Goal: Task Accomplishment & Management: Manage account settings

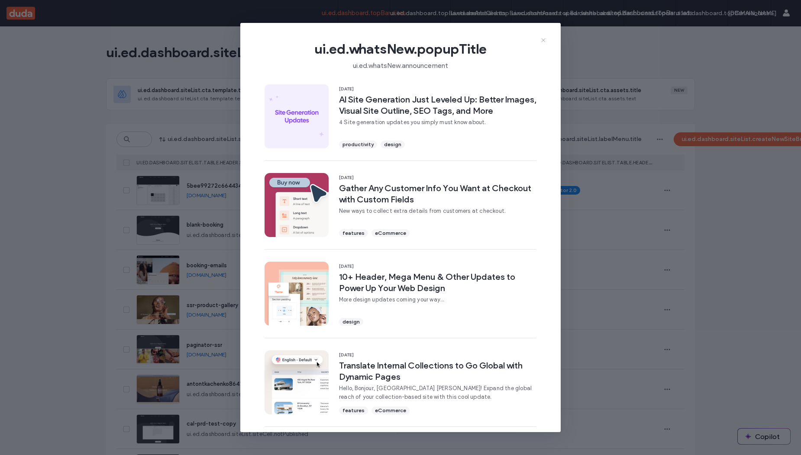
click at [542, 39] on icon at bounding box center [543, 40] width 7 height 7
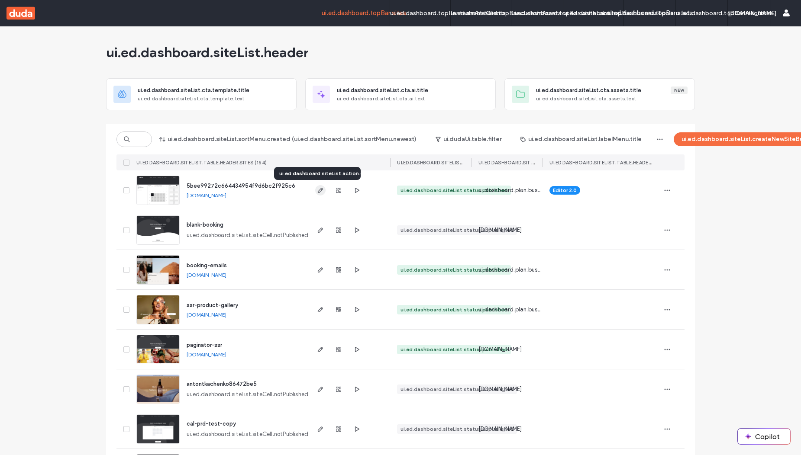
click at [317, 188] on icon "button" at bounding box center [320, 190] width 7 height 7
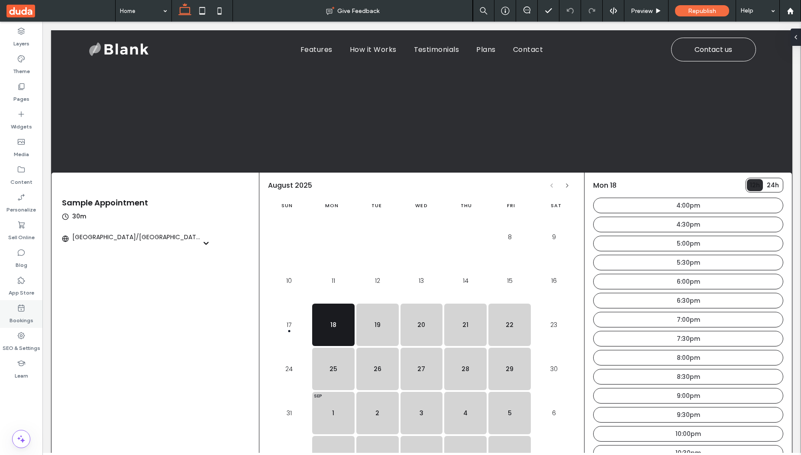
click at [26, 319] on label "Bookings" at bounding box center [22, 319] width 24 height 12
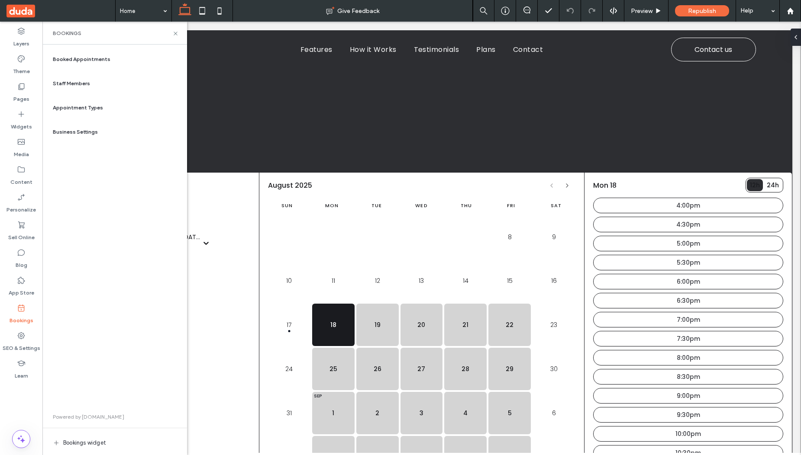
click at [105, 108] on div "Appointment Types" at bounding box center [114, 107] width 131 height 21
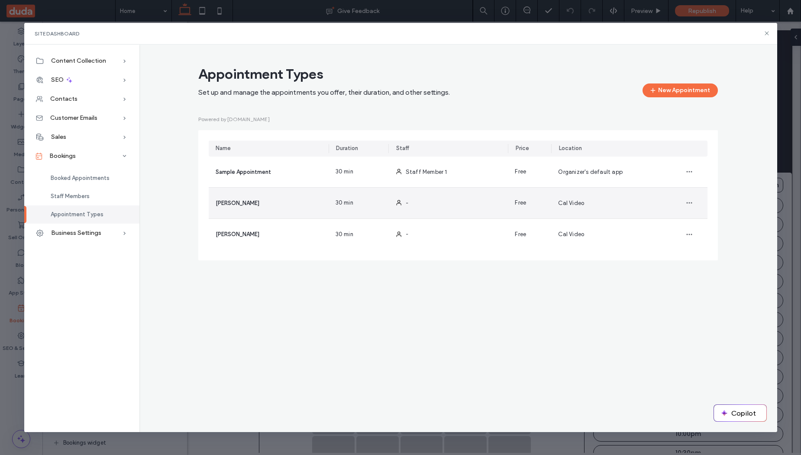
click at [471, 200] on div "-" at bounding box center [448, 203] width 120 height 31
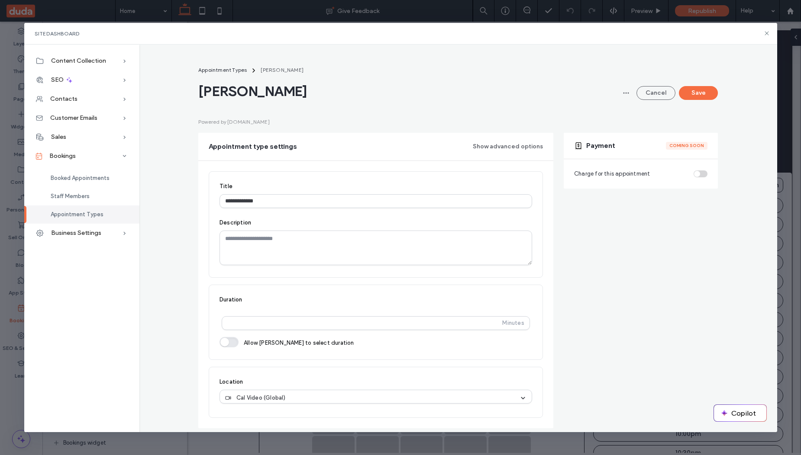
click at [698, 171] on div "Charge for this appointment" at bounding box center [640, 174] width 133 height 9
click at [698, 173] on div "Charge for this appointment" at bounding box center [640, 174] width 133 height 9
click at [697, 176] on div "Charge for this appointment" at bounding box center [640, 174] width 133 height 9
click at [696, 174] on div "Charge for this appointment" at bounding box center [640, 174] width 133 height 9
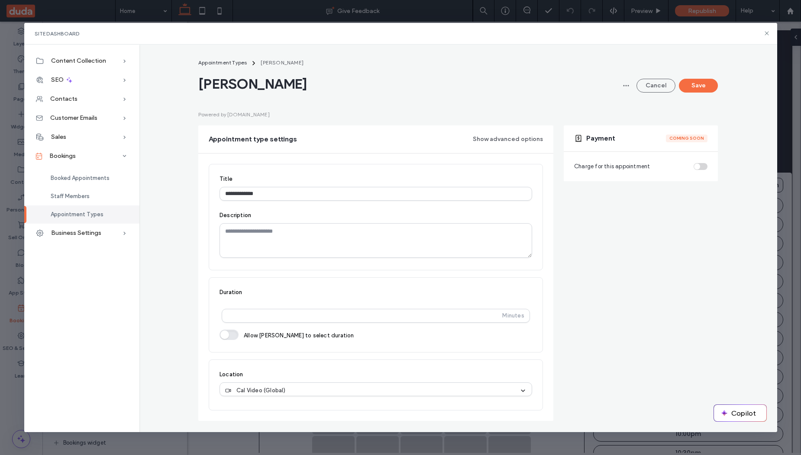
scroll to position [11, 0]
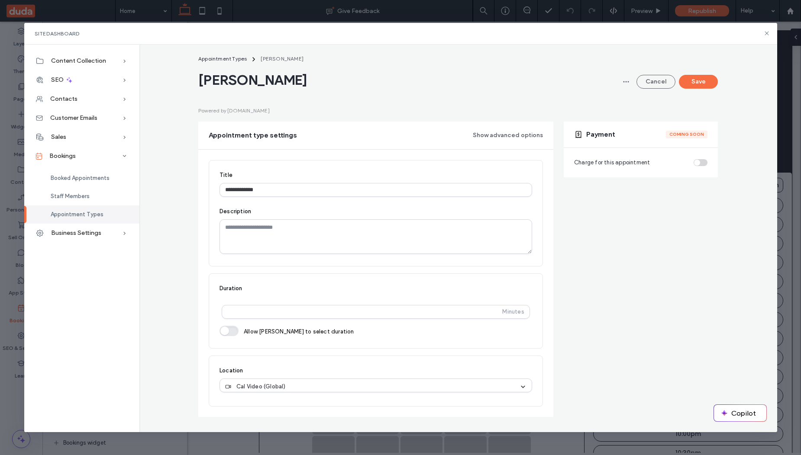
click at [163, 256] on div "**********" at bounding box center [458, 240] width 624 height 372
click at [229, 60] on span "Appointment Types" at bounding box center [222, 58] width 48 height 6
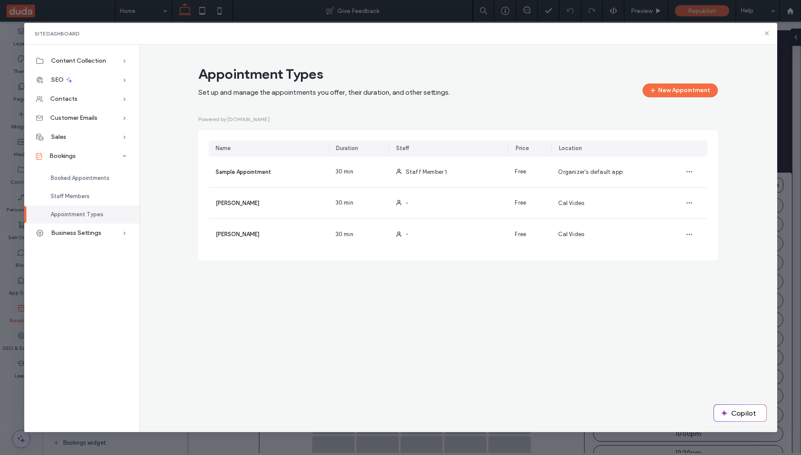
scroll to position [0, 0]
click at [99, 193] on div "Staff Members" at bounding box center [81, 196] width 115 height 18
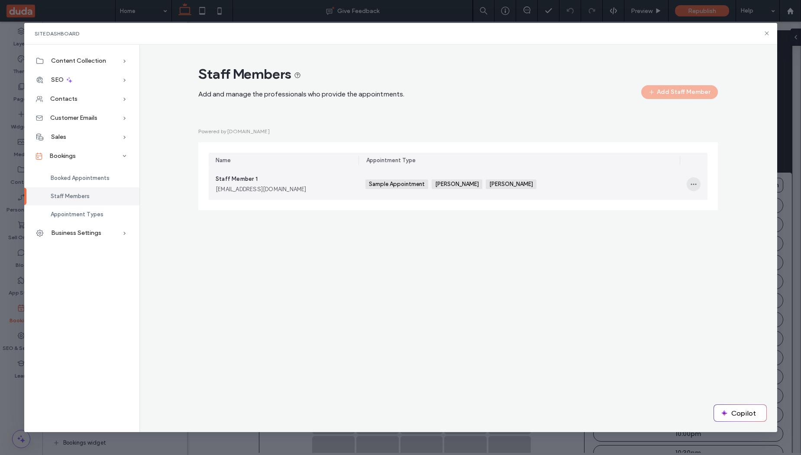
click at [690, 188] on span "button" at bounding box center [694, 184] width 14 height 14
click at [706, 204] on span "Edit" at bounding box center [709, 207] width 11 height 9
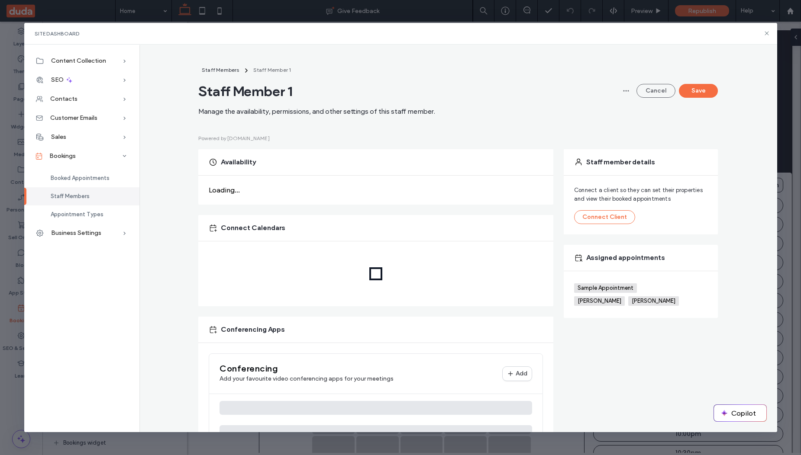
click at [161, 254] on div "Staff Members Staff Member 1 Staff Member 1 Manage the availability, permission…" at bounding box center [458, 265] width 624 height 400
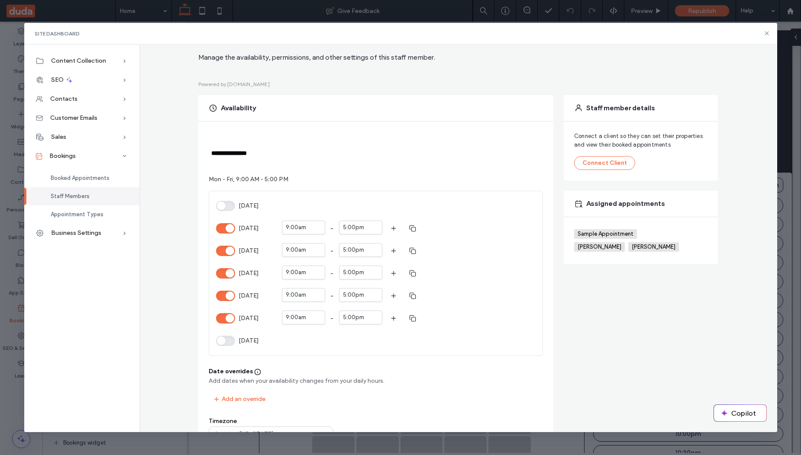
scroll to position [52, 0]
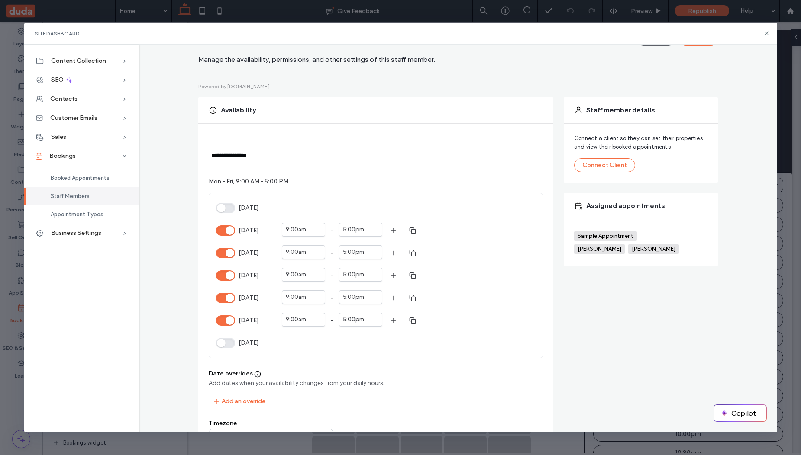
click at [239, 319] on span "Friday" at bounding box center [258, 320] width 38 height 9
click at [235, 319] on button "Friday" at bounding box center [225, 321] width 19 height 10
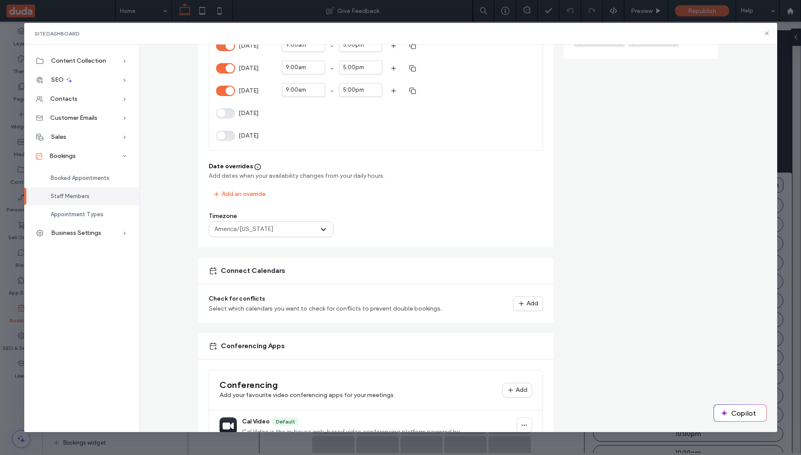
scroll to position [260, 0]
type button "on"
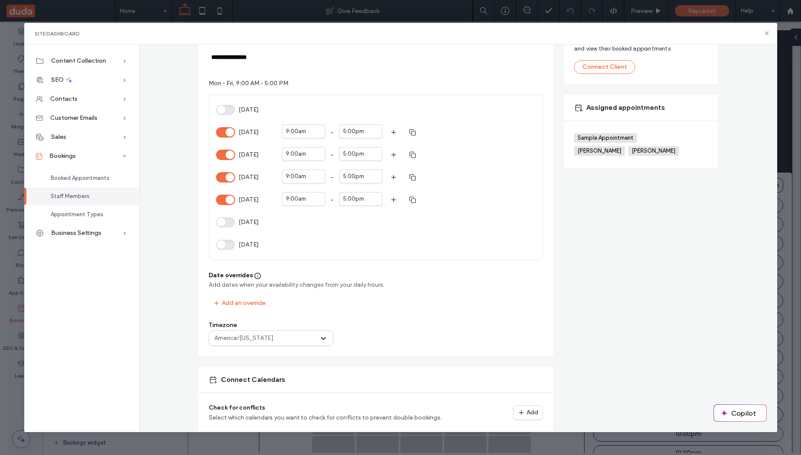
scroll to position [0, 0]
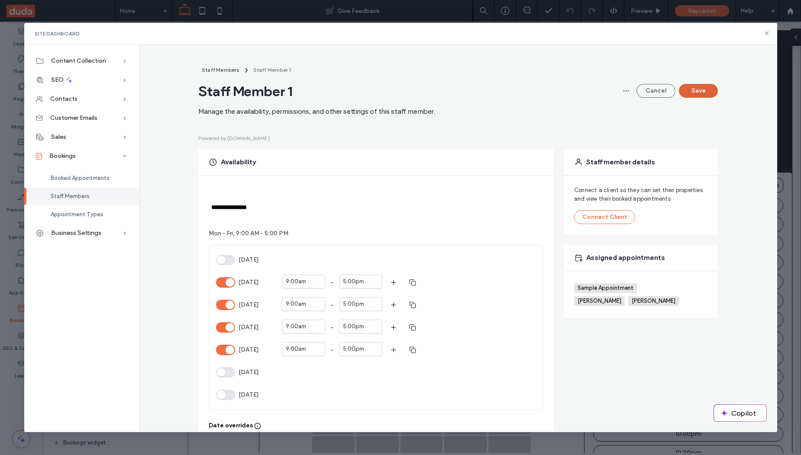
click at [694, 88] on button "Save" at bounding box center [698, 91] width 39 height 14
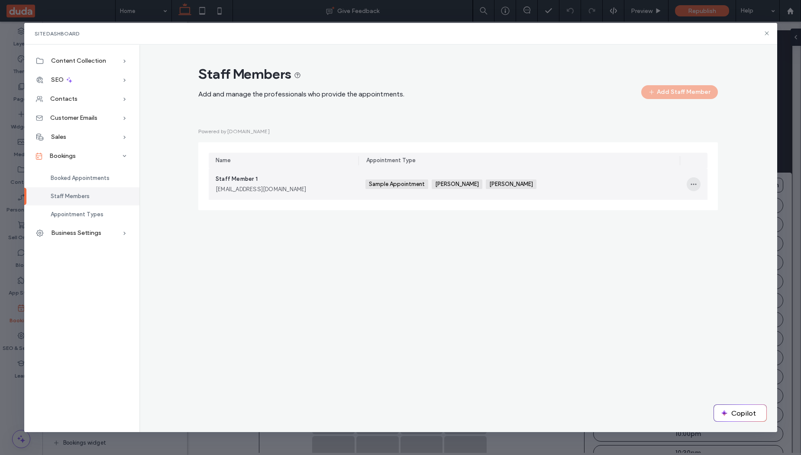
click at [697, 184] on span "button" at bounding box center [694, 184] width 14 height 14
click at [714, 209] on span "Edit" at bounding box center [709, 207] width 11 height 9
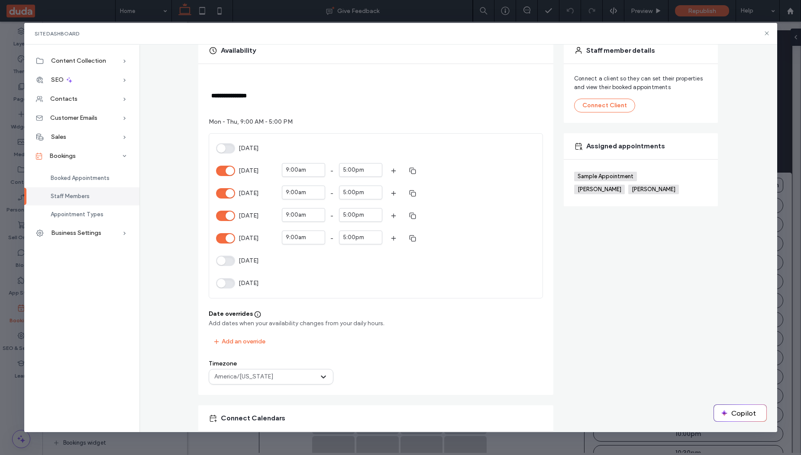
scroll to position [156, 0]
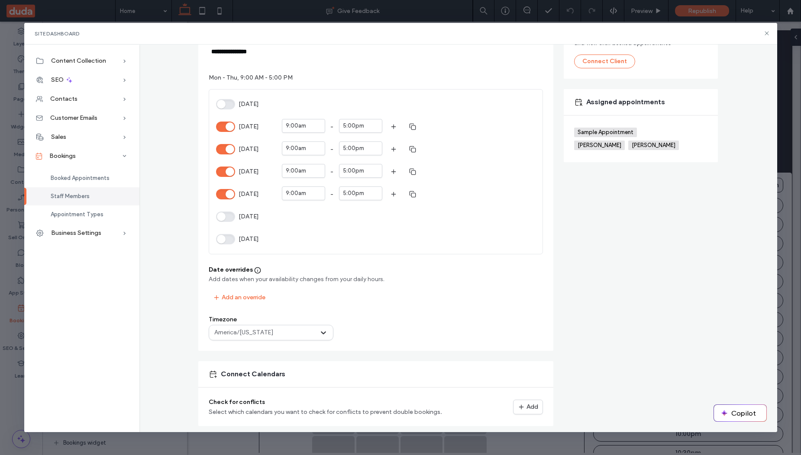
click at [164, 291] on div "**********" at bounding box center [458, 247] width 624 height 674
click at [248, 298] on button "Add an override" at bounding box center [239, 298] width 61 height 14
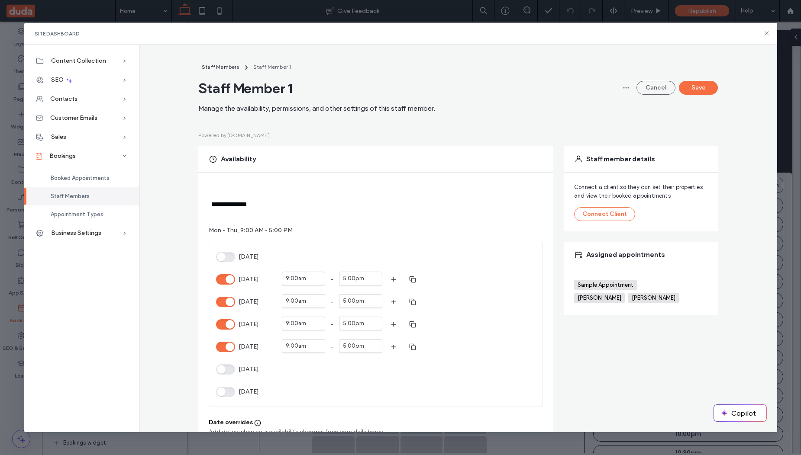
scroll to position [0, 0]
